Goal: Find contact information: Find contact information

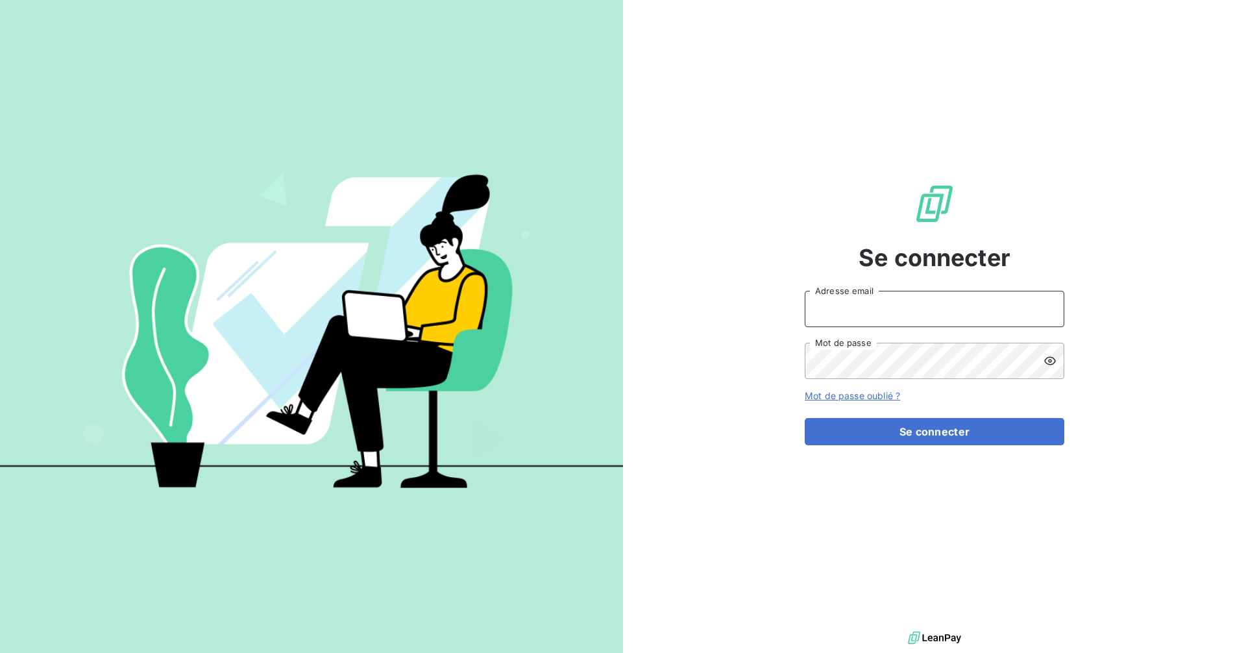
click at [977, 314] on input "Adresse email" at bounding box center [935, 309] width 260 height 36
type input "[EMAIL_ADDRESS][DOMAIN_NAME]"
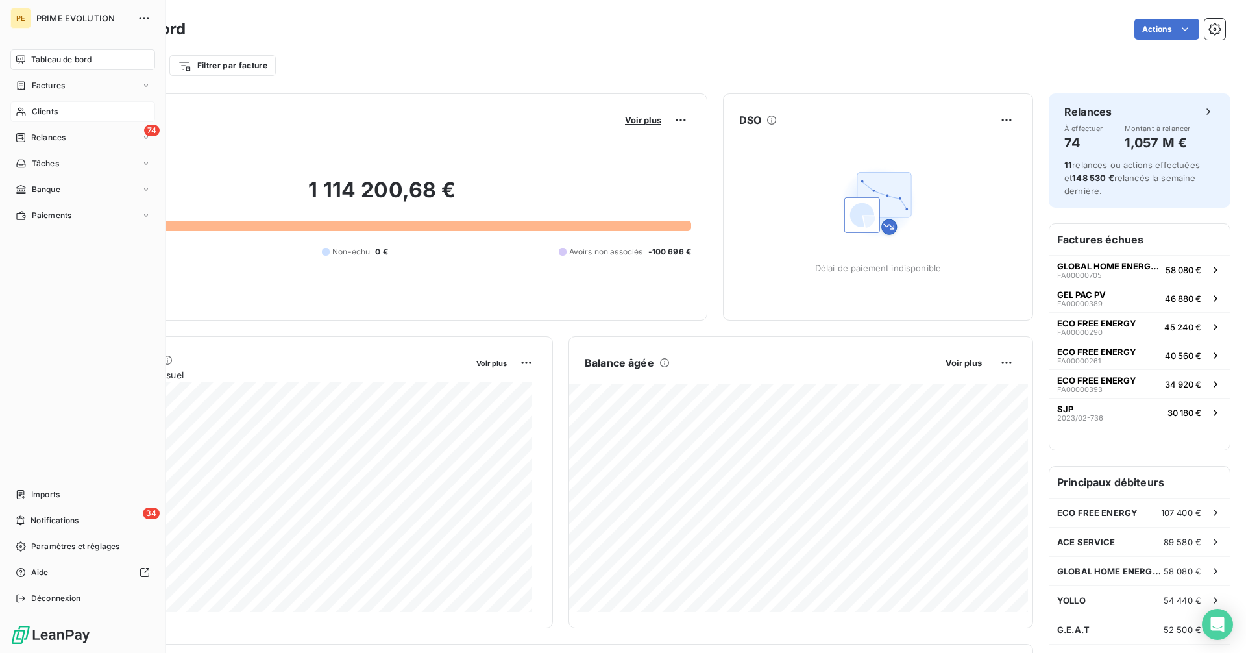
click at [28, 110] on div "Clients" at bounding box center [82, 111] width 145 height 21
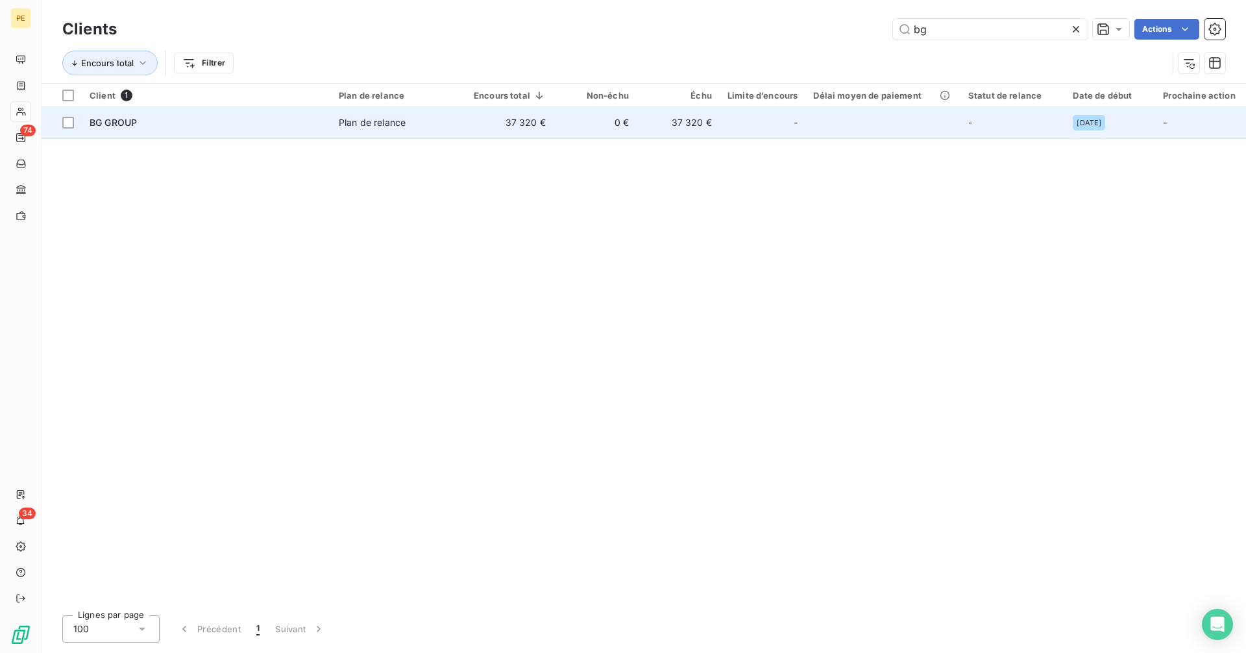
type input "bg"
click at [261, 124] on div "BG GROUP" at bounding box center [207, 122] width 234 height 13
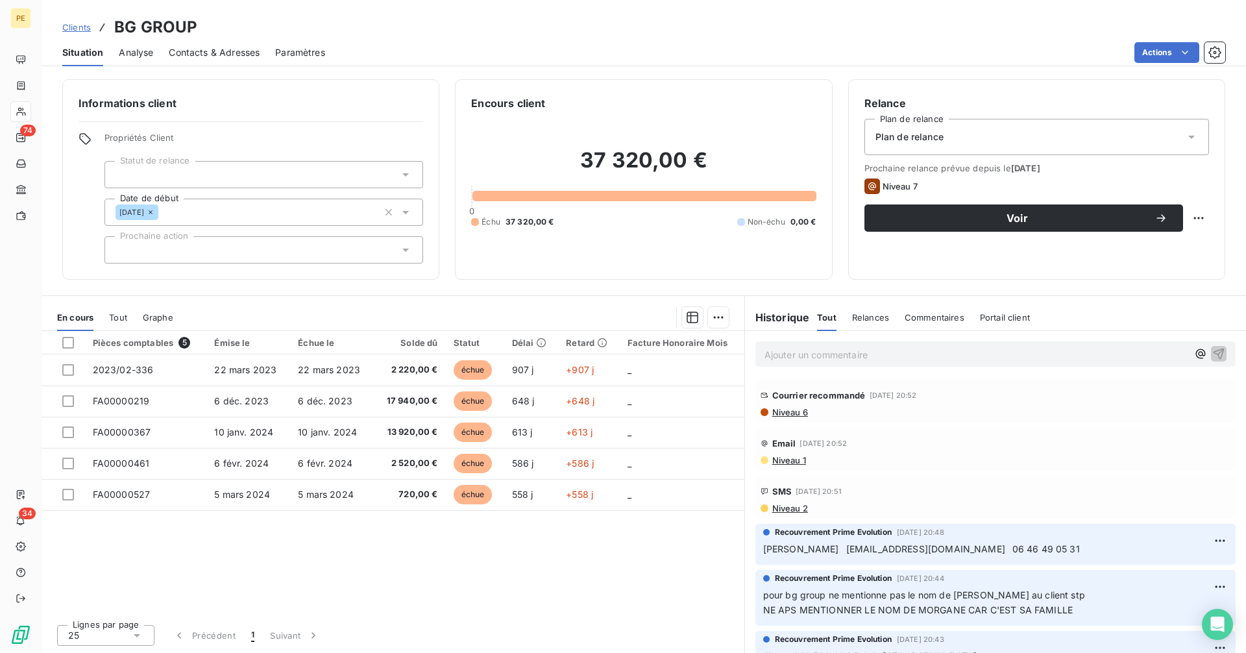
click at [798, 405] on div "Courrier recommandé [DATE] 20:52" at bounding box center [995, 395] width 470 height 21
click at [798, 414] on span "Niveau 6" at bounding box center [789, 412] width 37 height 10
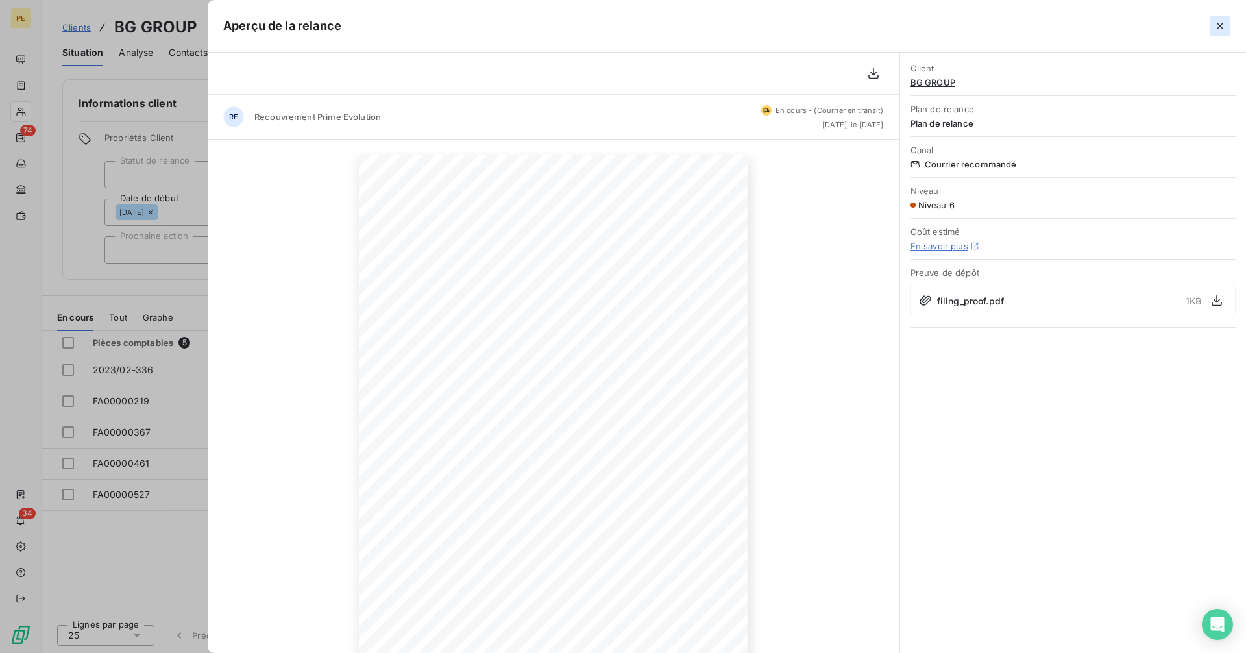
click at [1229, 26] on button "button" at bounding box center [1219, 26] width 21 height 21
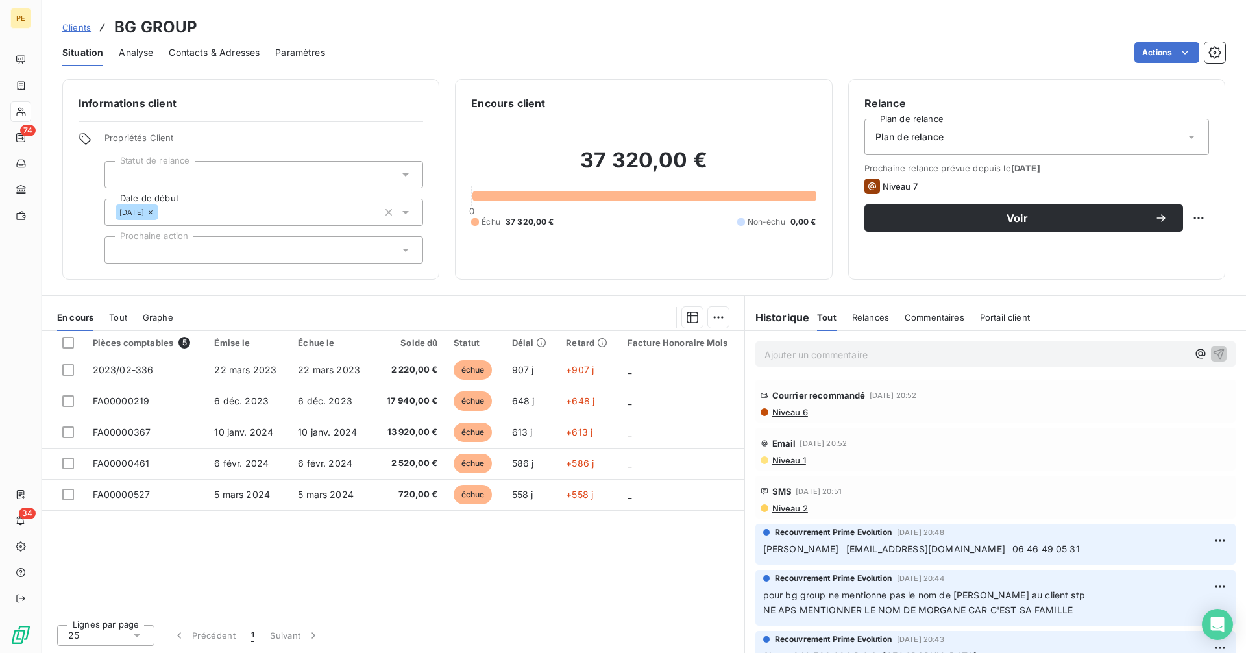
click at [792, 456] on span "Niveau 1" at bounding box center [788, 460] width 35 height 10
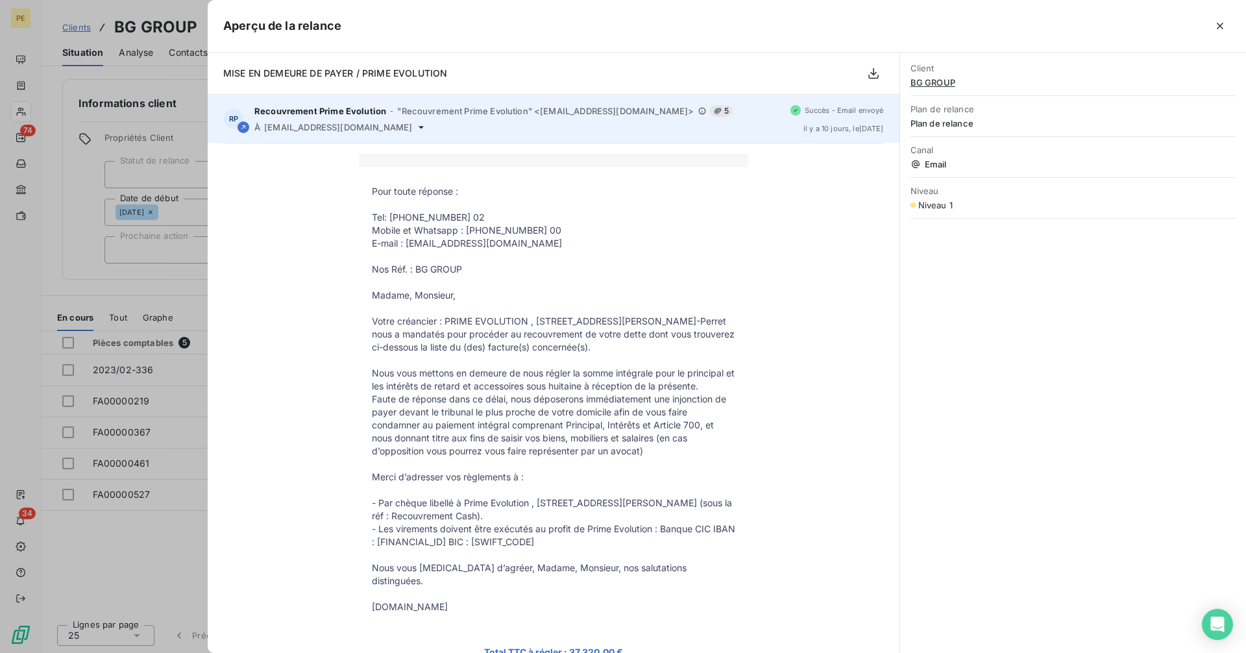
click at [416, 125] on icon at bounding box center [421, 127] width 10 height 10
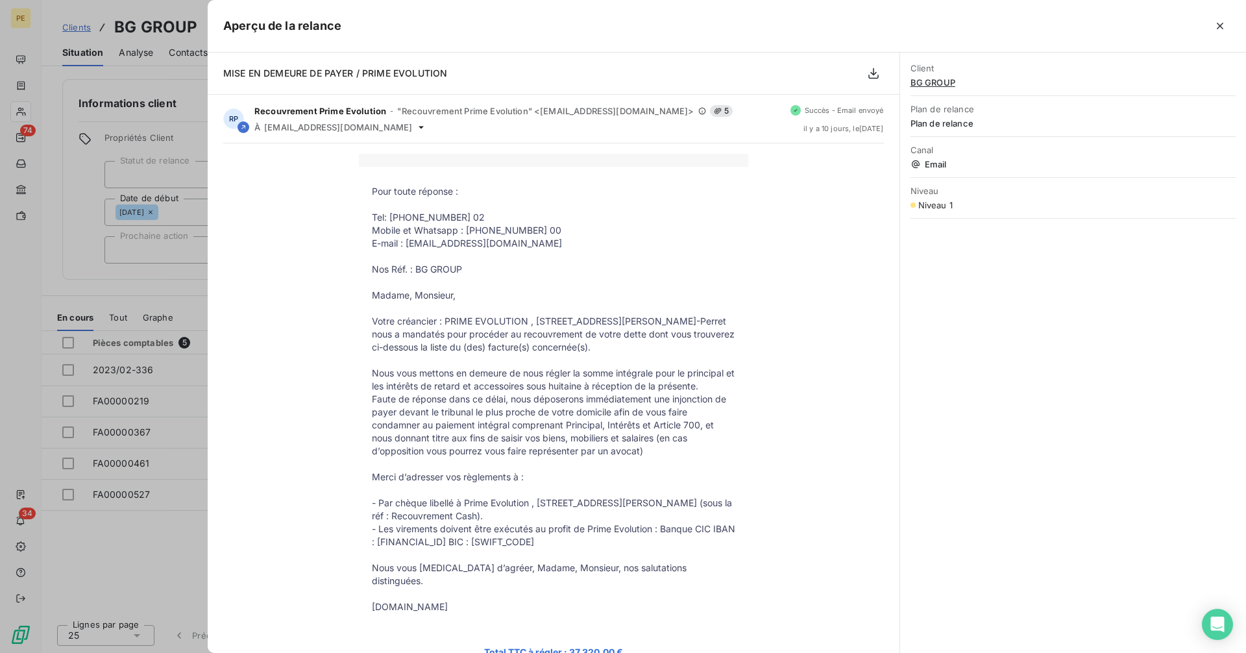
drag, startPoint x: 1219, startPoint y: 27, endPoint x: 1189, endPoint y: 30, distance: 30.6
click at [1220, 27] on icon "button" at bounding box center [1219, 25] width 13 height 13
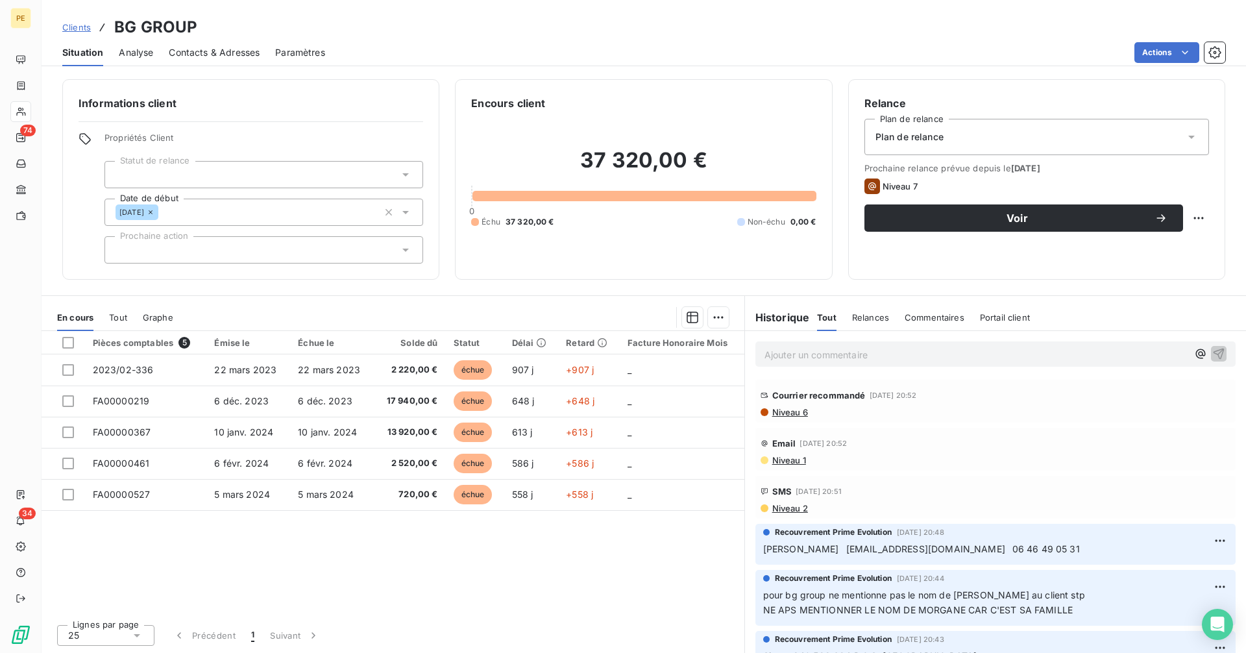
click at [192, 58] on span "Contacts & Adresses" at bounding box center [214, 52] width 91 height 13
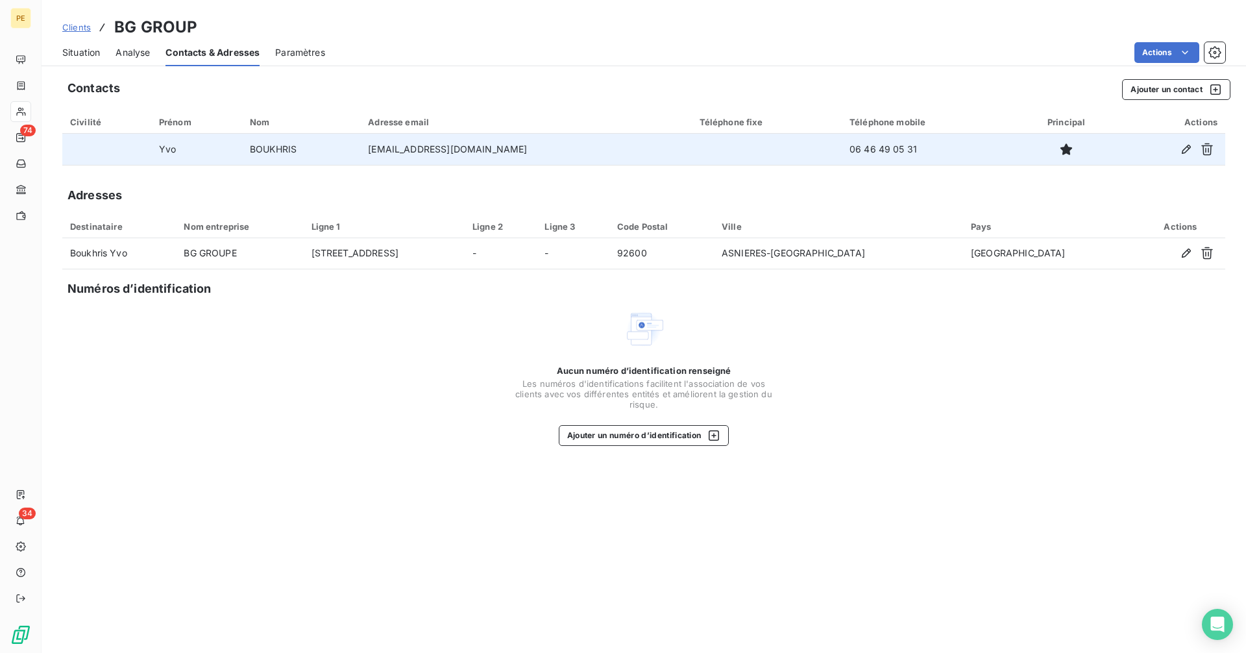
click at [433, 147] on td "[EMAIL_ADDRESS][DOMAIN_NAME]" at bounding box center [525, 149] width 331 height 31
click at [304, 162] on td "BOUKHRIS" at bounding box center [301, 149] width 118 height 31
drag, startPoint x: 158, startPoint y: 149, endPoint x: 910, endPoint y: 147, distance: 752.0
click at [910, 147] on tr "[PERSON_NAME] [EMAIL_ADDRESS][DOMAIN_NAME] 06 46 49 05 31" at bounding box center [643, 149] width 1163 height 31
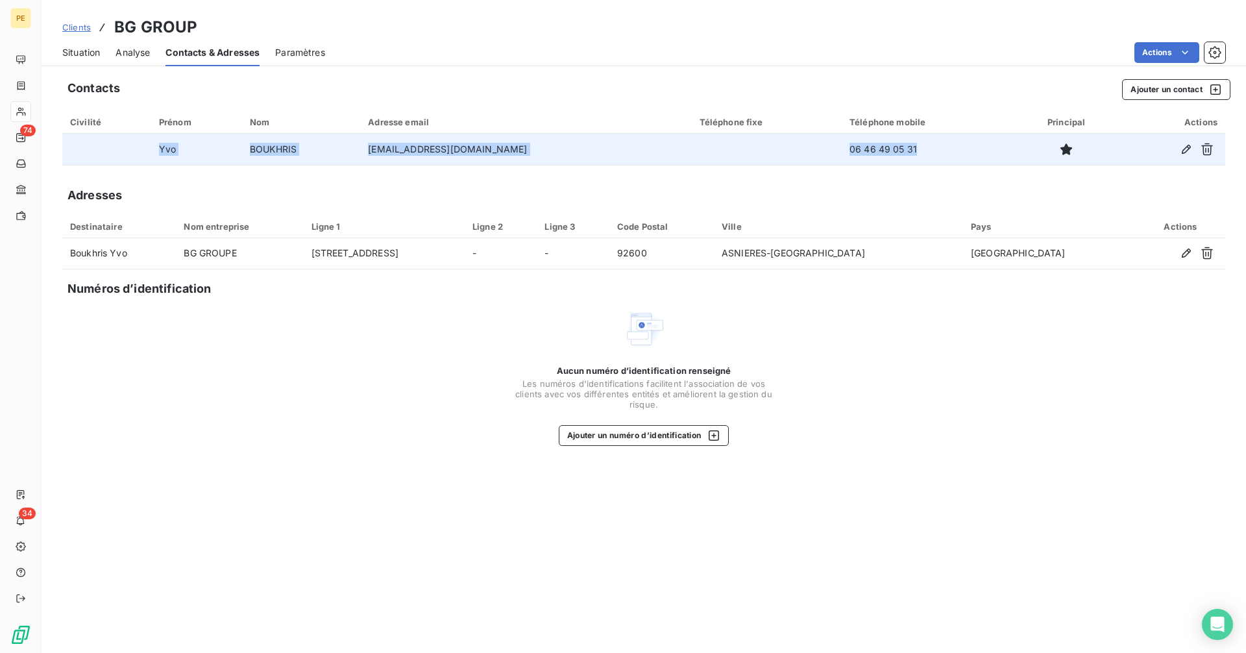
copy tr "[PERSON_NAME] [EMAIL_ADDRESS][DOMAIN_NAME] 06 46 49 05 31"
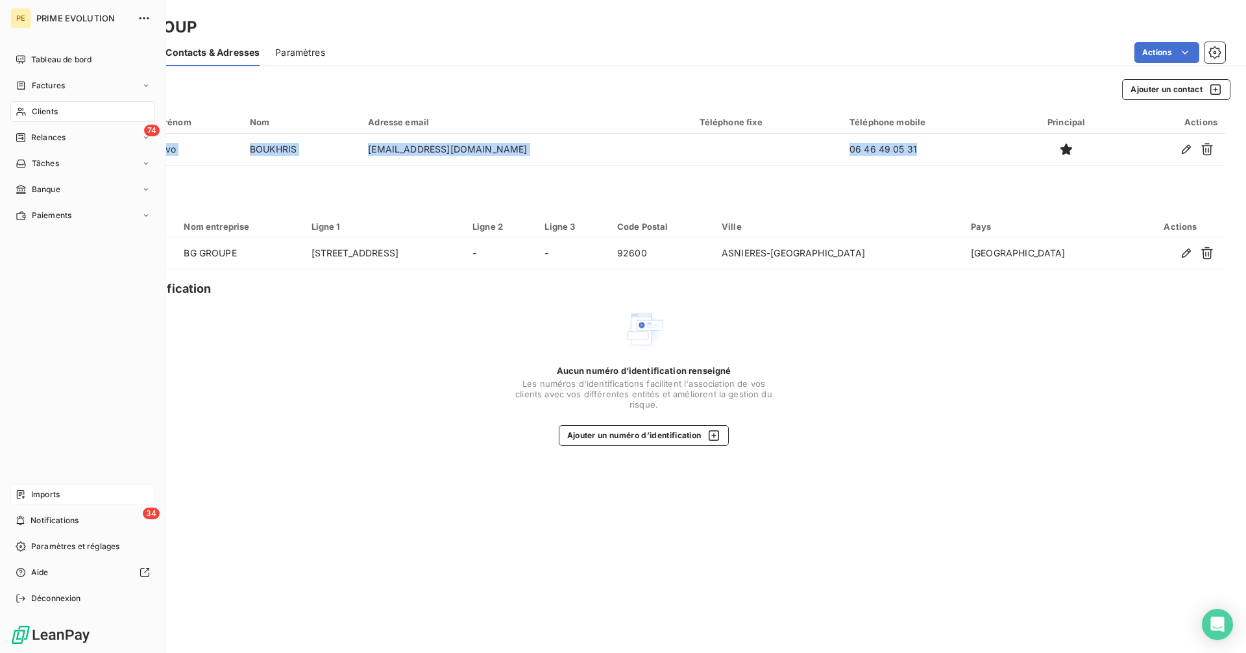
copy tr "[PERSON_NAME] [EMAIL_ADDRESS][DOMAIN_NAME] 06 46 49 05 31"
click at [73, 597] on span "Déconnexion" at bounding box center [56, 598] width 50 height 12
